Goal: Complete application form

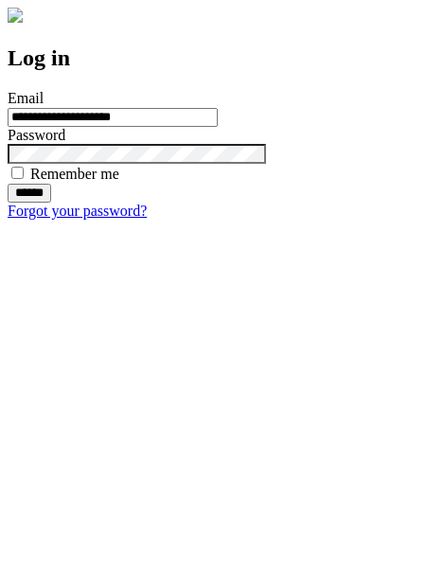
type input "**********"
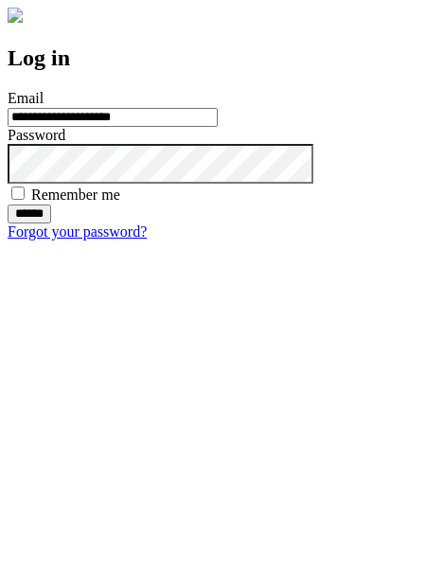
click at [51, 223] on input "******" at bounding box center [30, 213] width 44 height 19
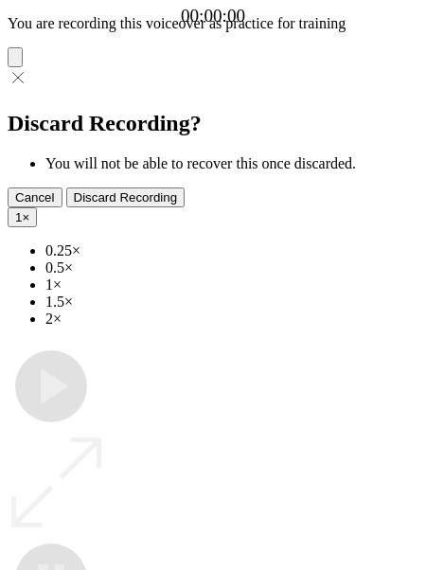
type input "**********"
